Goal: Information Seeking & Learning: Learn about a topic

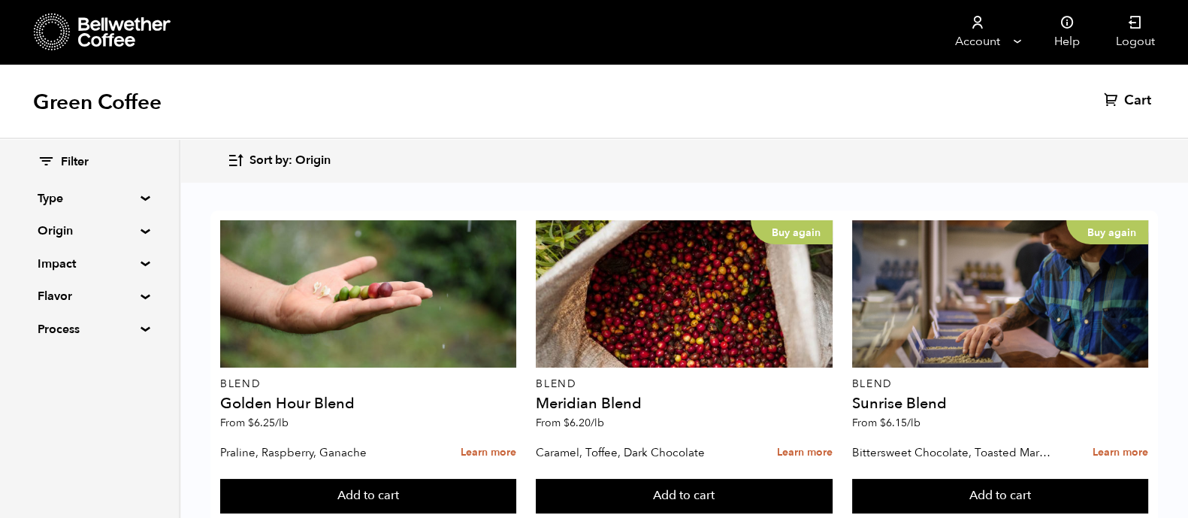
scroll to position [955, 0]
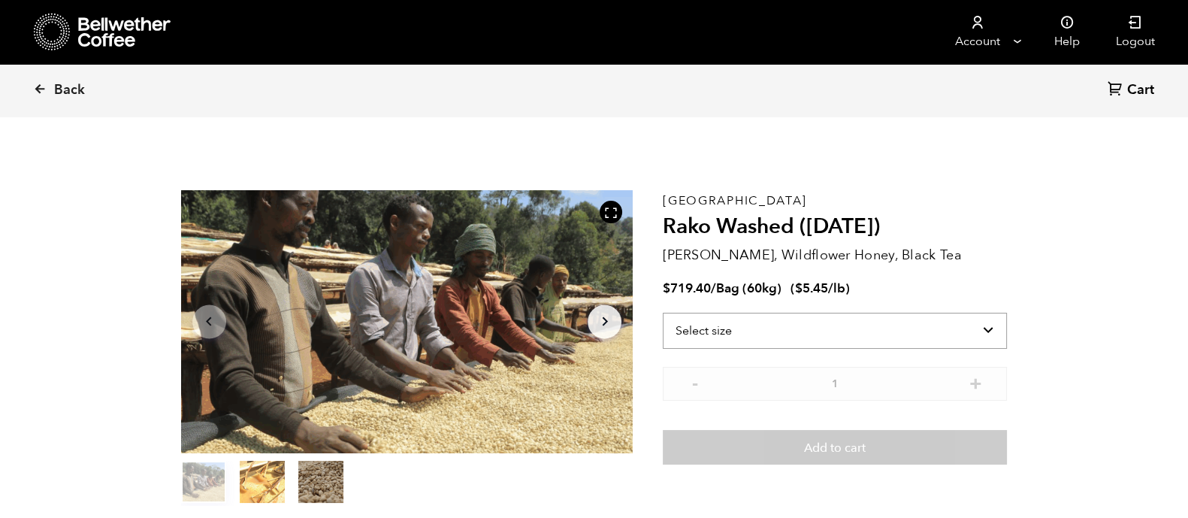
click at [799, 337] on select "Select size Bag (60kg) (132 lbs)" at bounding box center [835, 331] width 344 height 36
click at [1011, 180] on section "Item 1 of 3 Arrow Left Arrow Right item 0 item 1 item 2 Item 1 of 3 Ethiopia Ra…" at bounding box center [595, 347] width 902 height 413
click at [49, 88] on link "Back" at bounding box center [79, 90] width 93 height 51
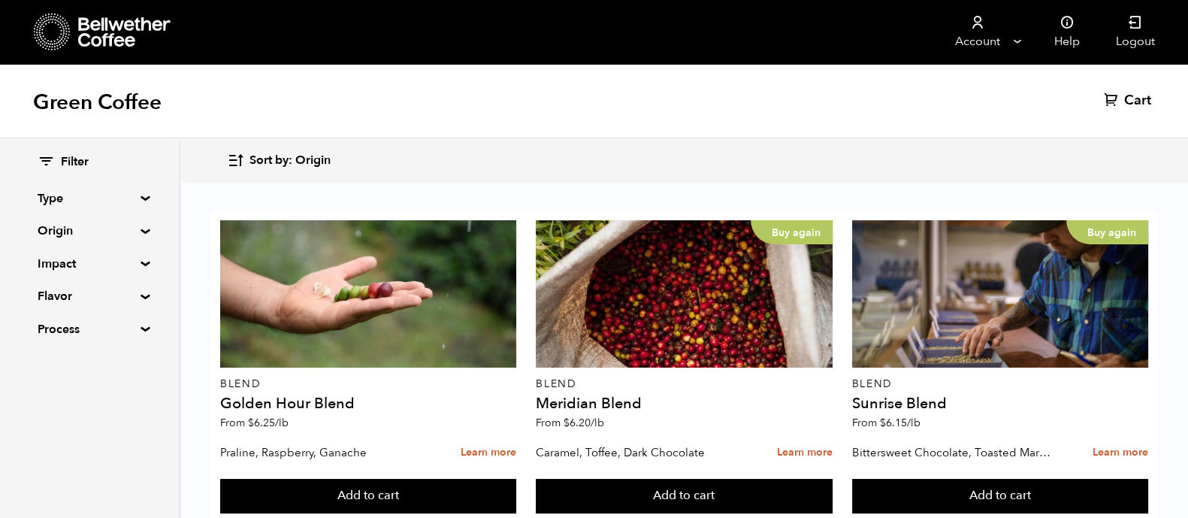
scroll to position [958, 0]
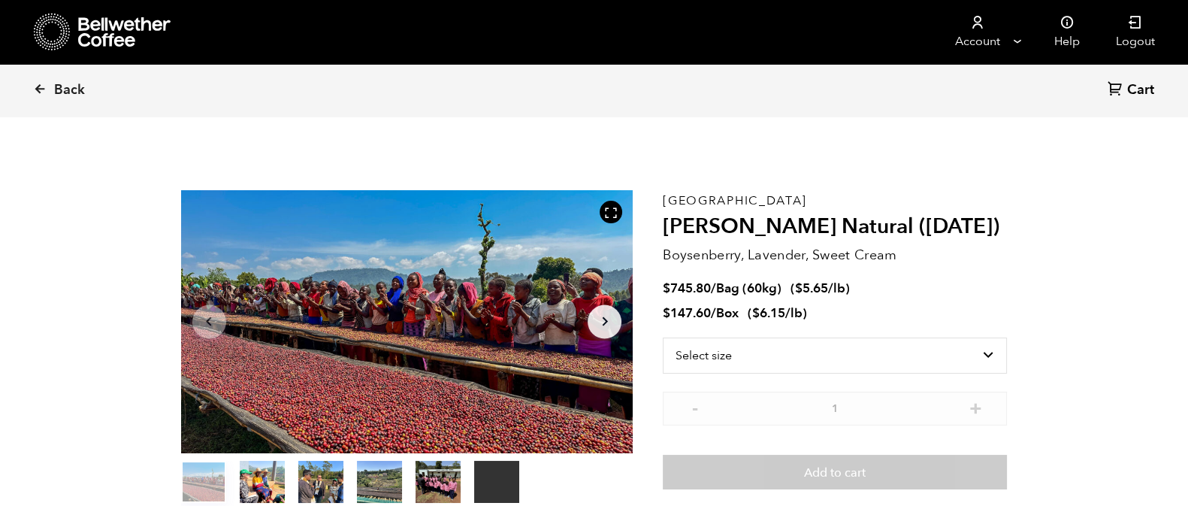
scroll to position [653, 801]
click at [772, 359] on select "Select size Bag (60kg) (132 lbs) Box (24 lbs)" at bounding box center [835, 356] width 344 height 36
select select "box"
click at [663, 338] on select "Select size Bag (60kg) (132 lbs) Box (24 lbs)" at bounding box center [835, 356] width 344 height 36
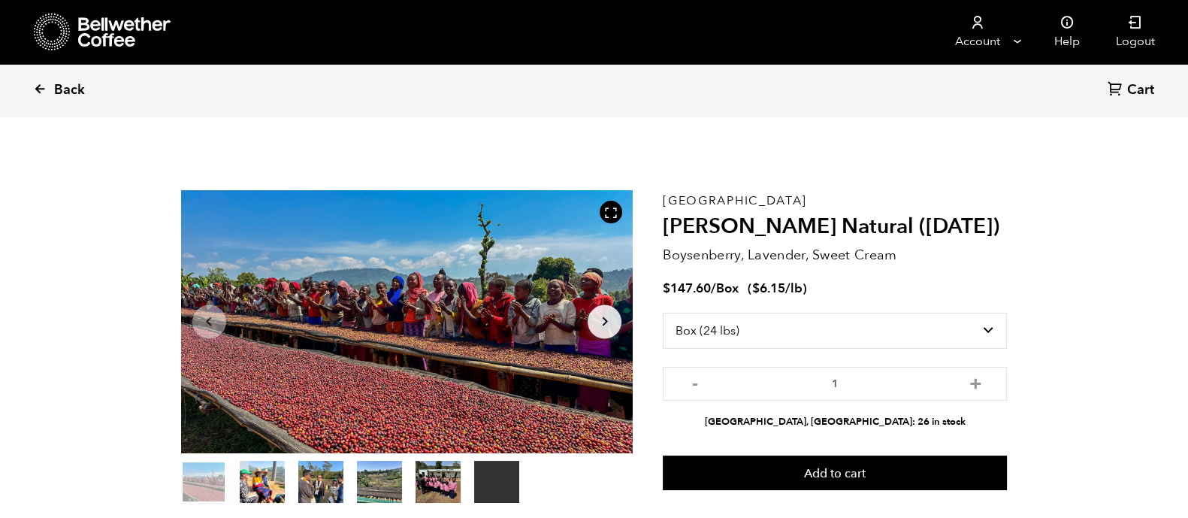
click at [48, 94] on link "Back" at bounding box center [79, 90] width 93 height 51
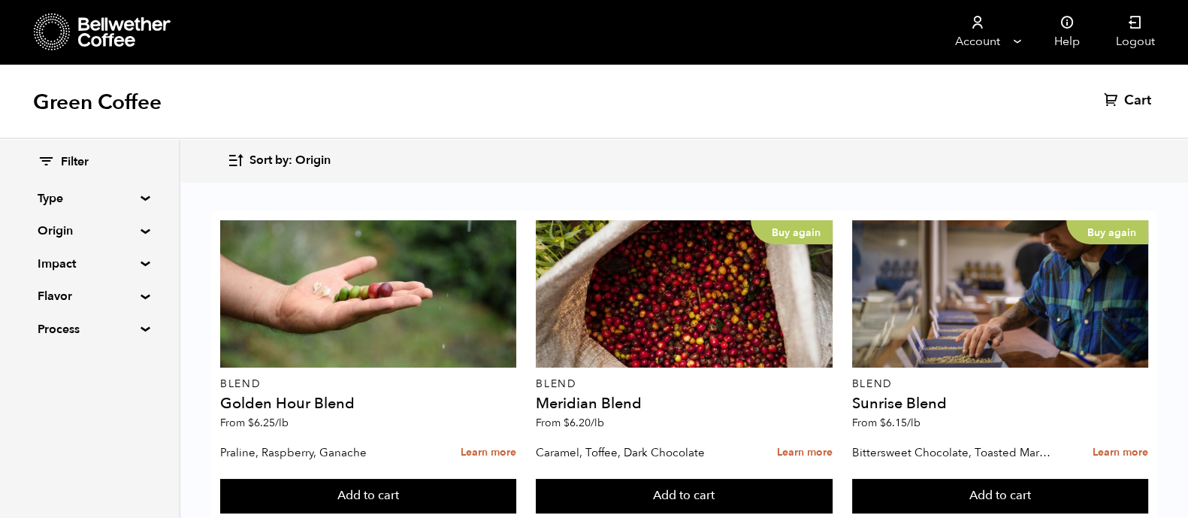
scroll to position [944, 0]
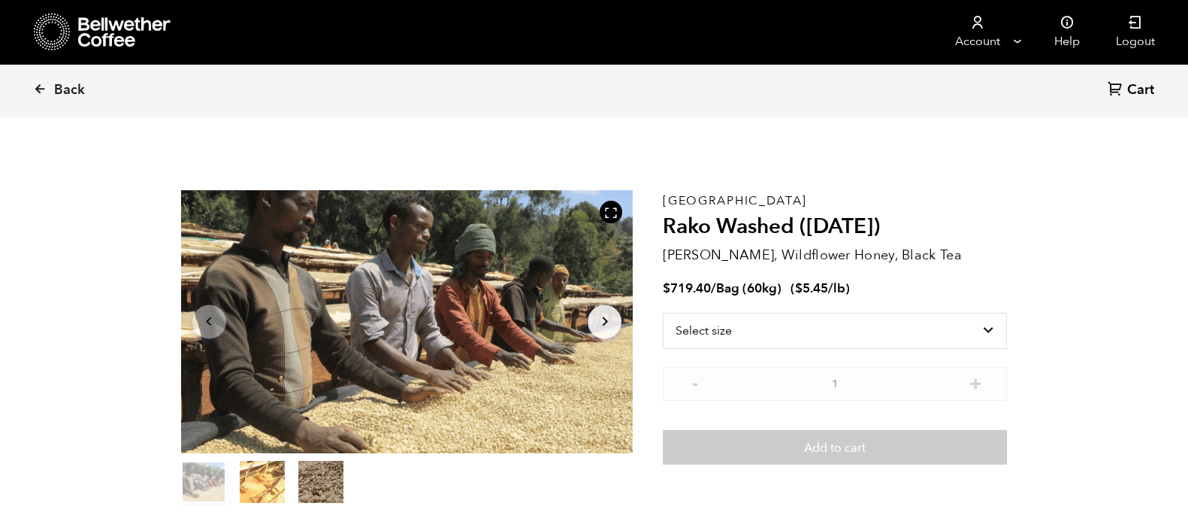
scroll to position [653, 801]
